Goal: Check status

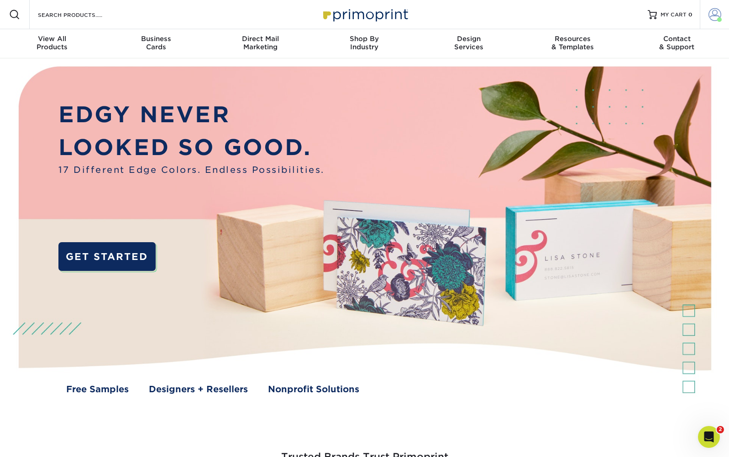
click at [715, 15] on span at bounding box center [714, 14] width 13 height 13
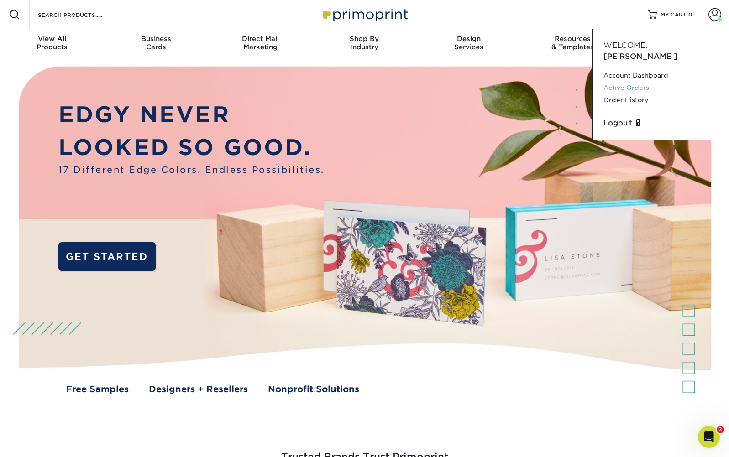
click at [624, 82] on link "Active Orders" at bounding box center [660, 88] width 115 height 12
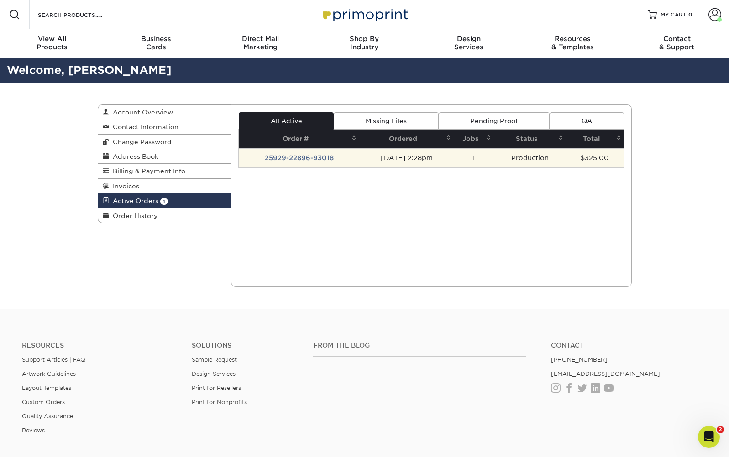
click at [326, 159] on td "25929-22896-93018" at bounding box center [299, 157] width 120 height 19
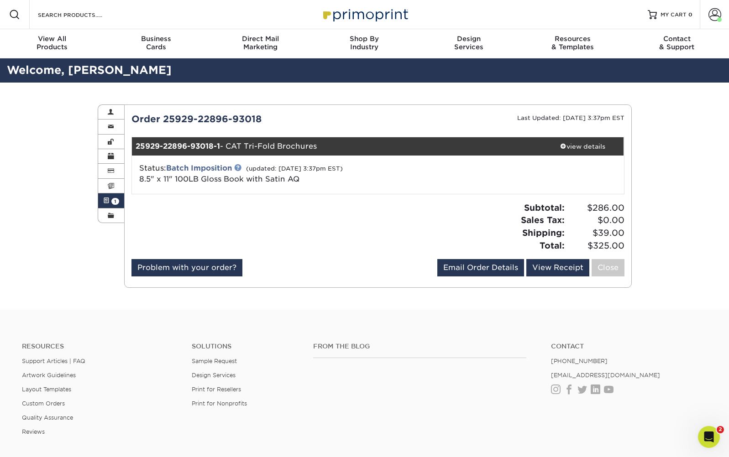
click at [241, 168] on link at bounding box center [237, 167] width 7 height 7
click at [108, 200] on span at bounding box center [106, 200] width 6 height 7
